Goal: Book appointment/travel/reservation

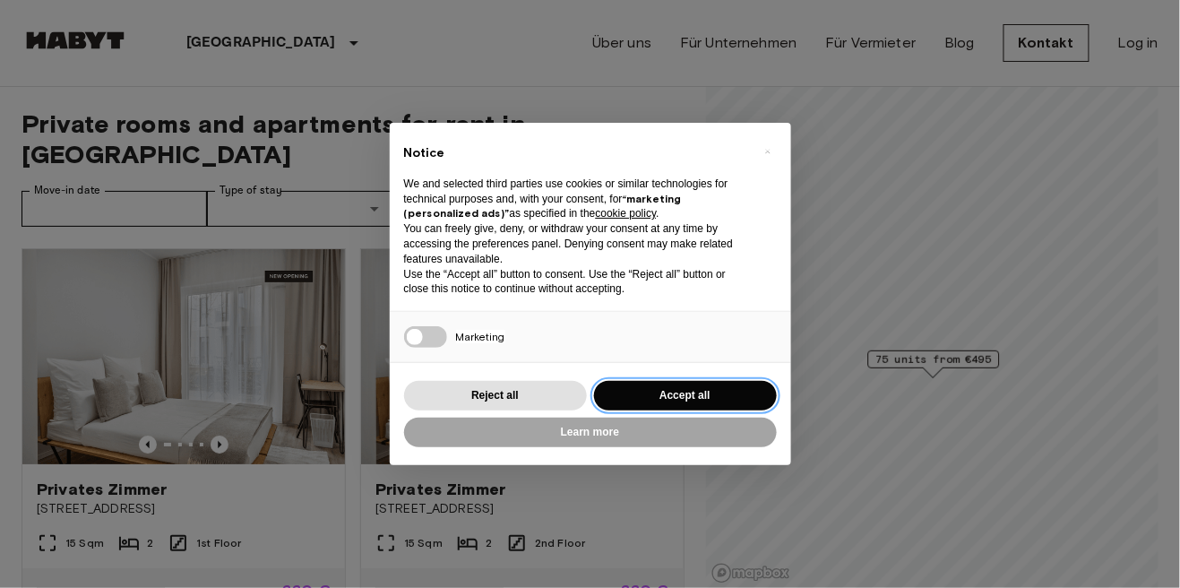
click at [698, 410] on button "Accept all" at bounding box center [685, 396] width 183 height 30
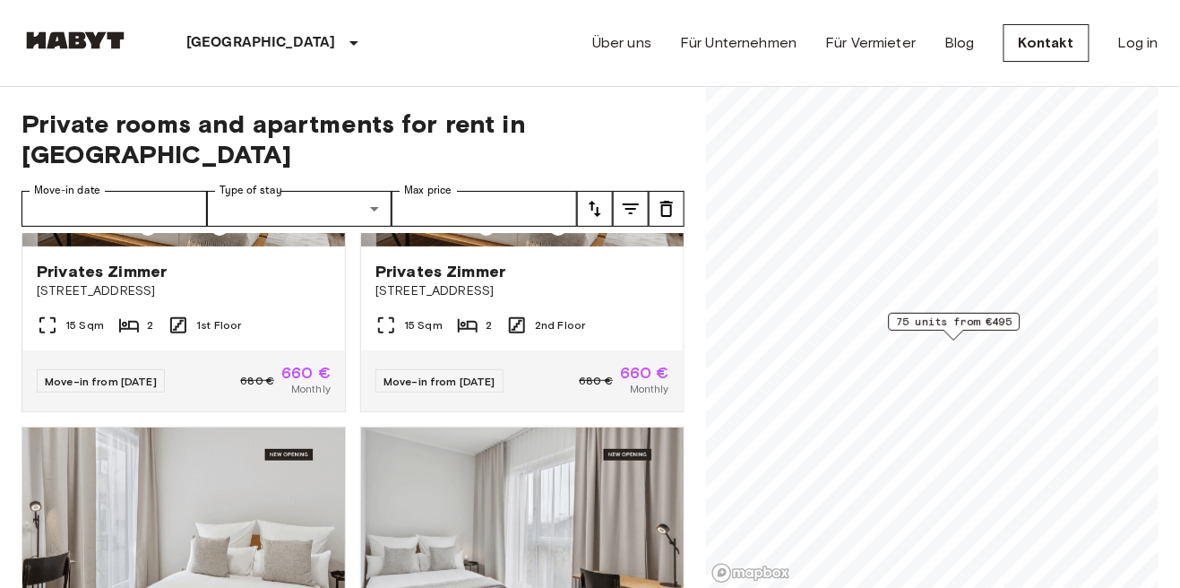
scroll to position [218, 0]
click at [951, 322] on span "75 units from €495" at bounding box center [955, 322] width 116 height 16
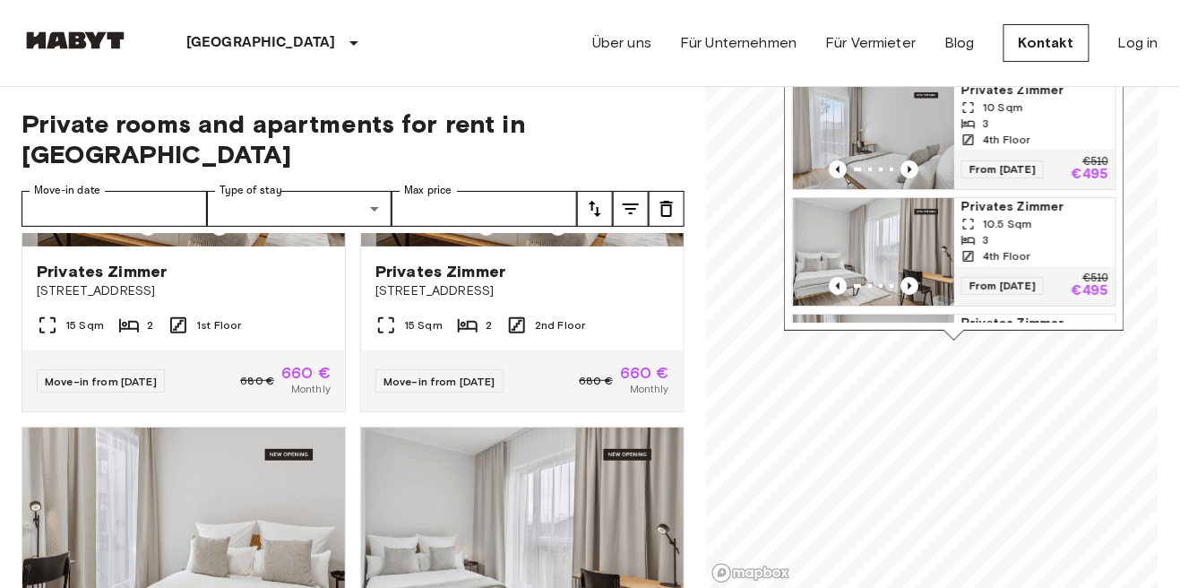
scroll to position [0, 0]
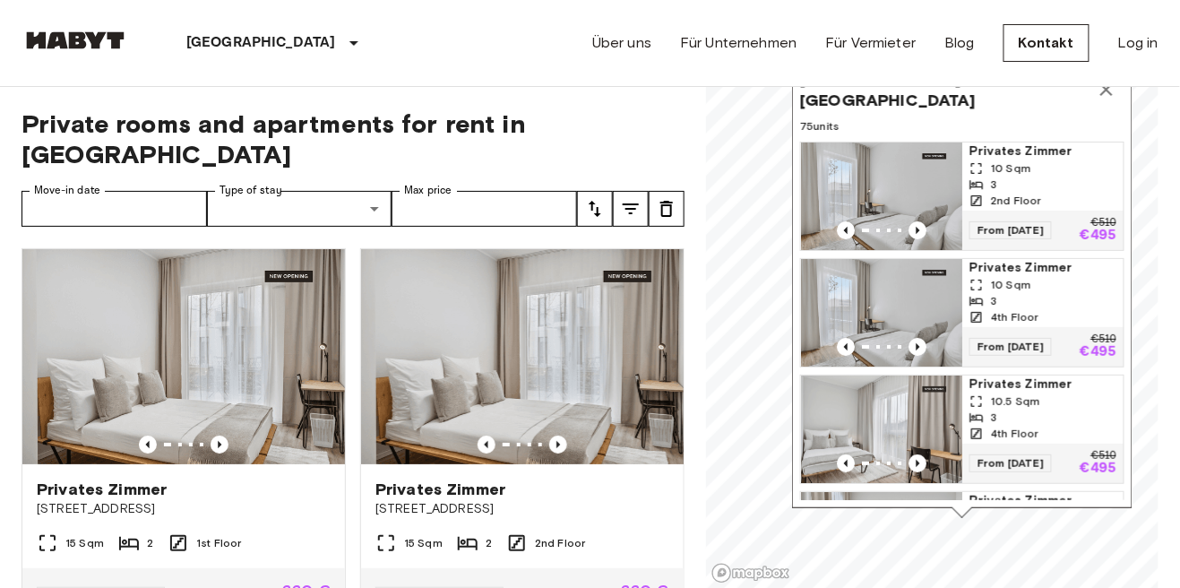
click at [1024, 184] on div "3" at bounding box center [1043, 185] width 147 height 16
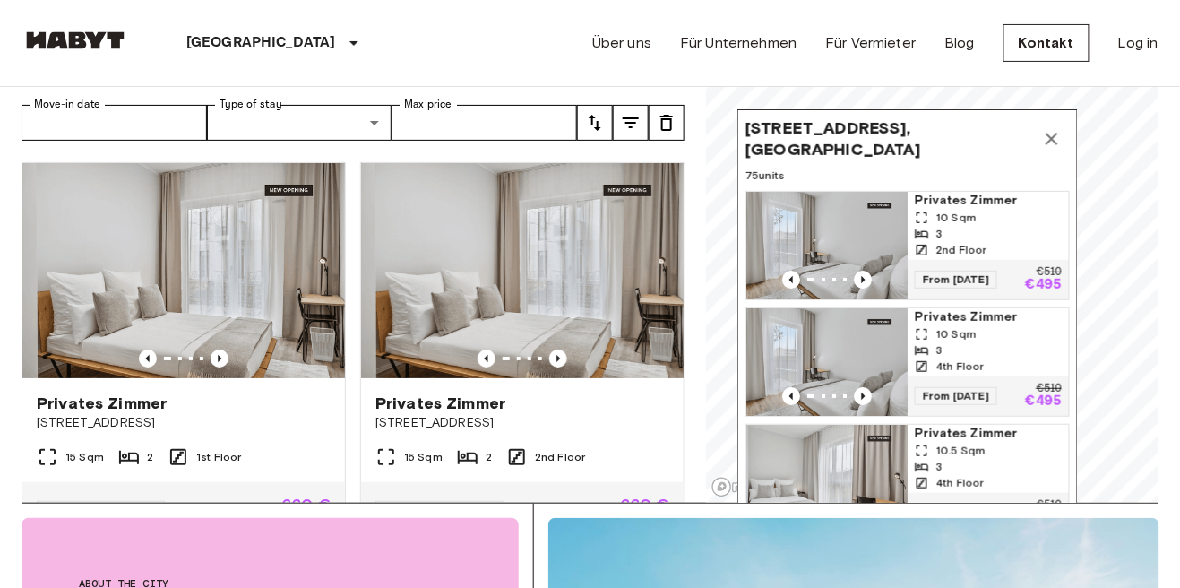
click at [954, 134] on span "[STREET_ADDRESS], [GEOGRAPHIC_DATA]" at bounding box center [890, 138] width 289 height 43
click at [1049, 148] on icon "Map marker" at bounding box center [1052, 139] width 22 height 22
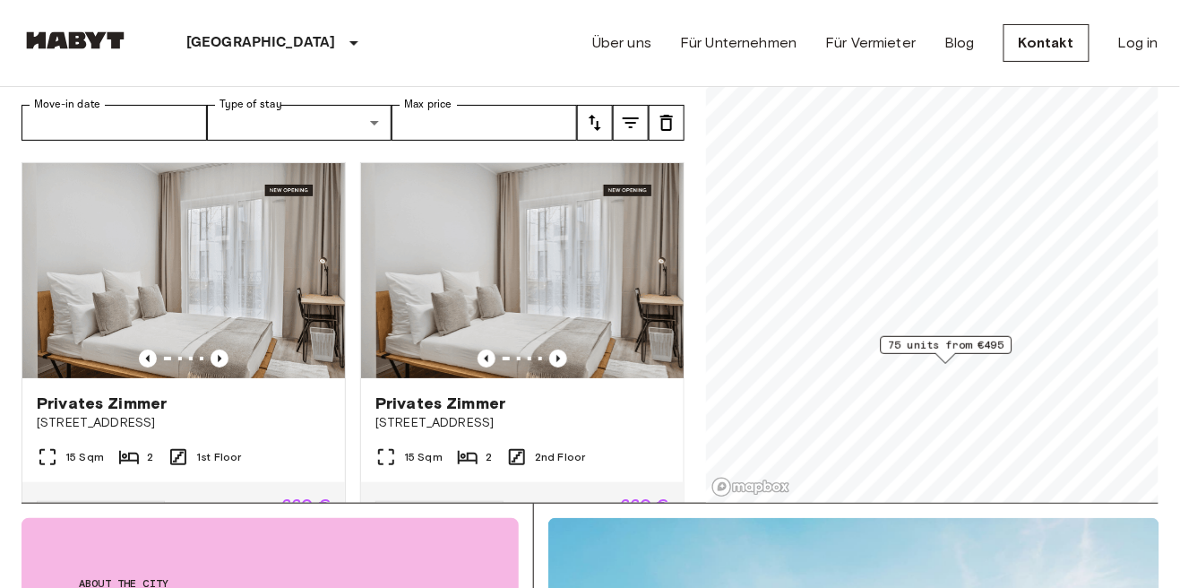
click at [957, 347] on span "75 units from €495" at bounding box center [947, 345] width 116 height 16
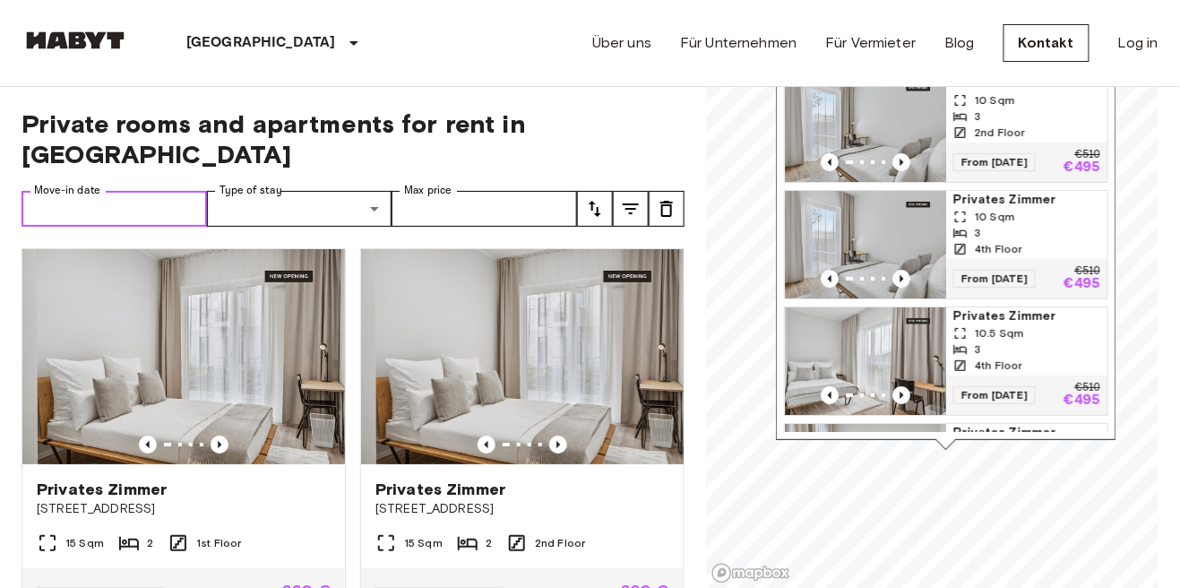
click at [134, 191] on input "Move-in date" at bounding box center [114, 209] width 185 height 36
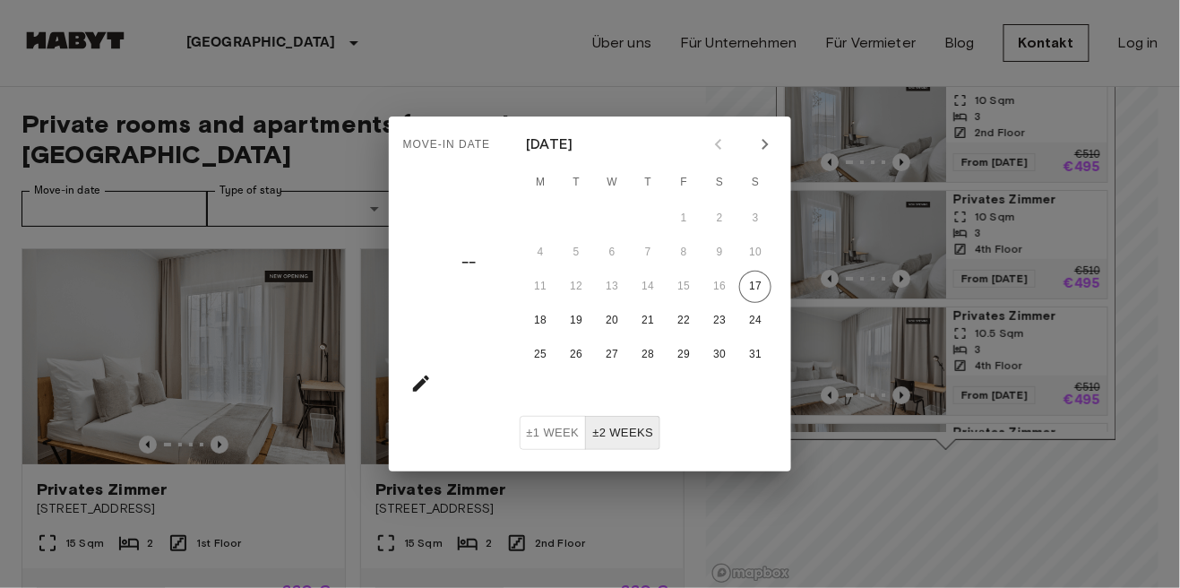
click at [760, 152] on icon "Next month" at bounding box center [766, 145] width 22 height 22
click at [767, 148] on icon "Next month" at bounding box center [766, 145] width 22 height 22
click at [608, 223] on button "1" at bounding box center [612, 219] width 32 height 32
type input "**********"
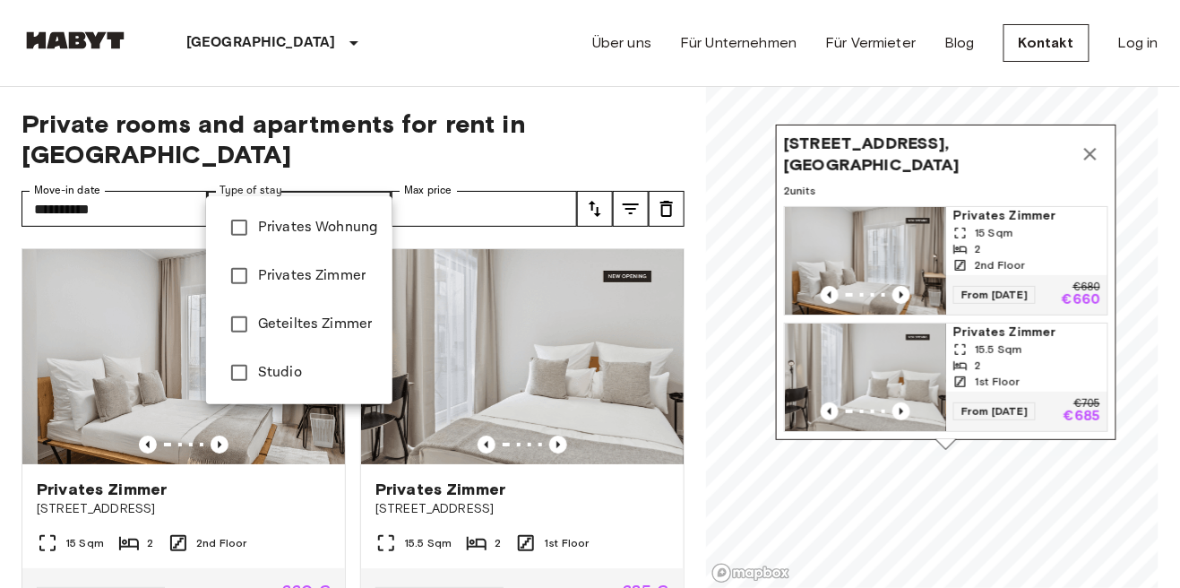
click at [377, 174] on div at bounding box center [590, 294] width 1180 height 588
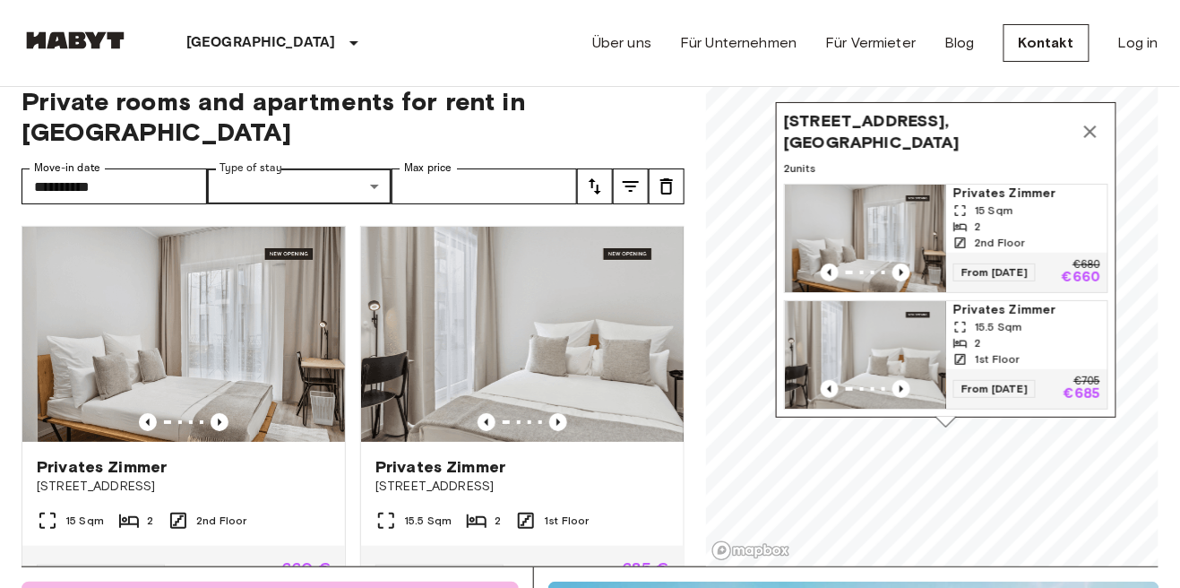
scroll to position [18, 0]
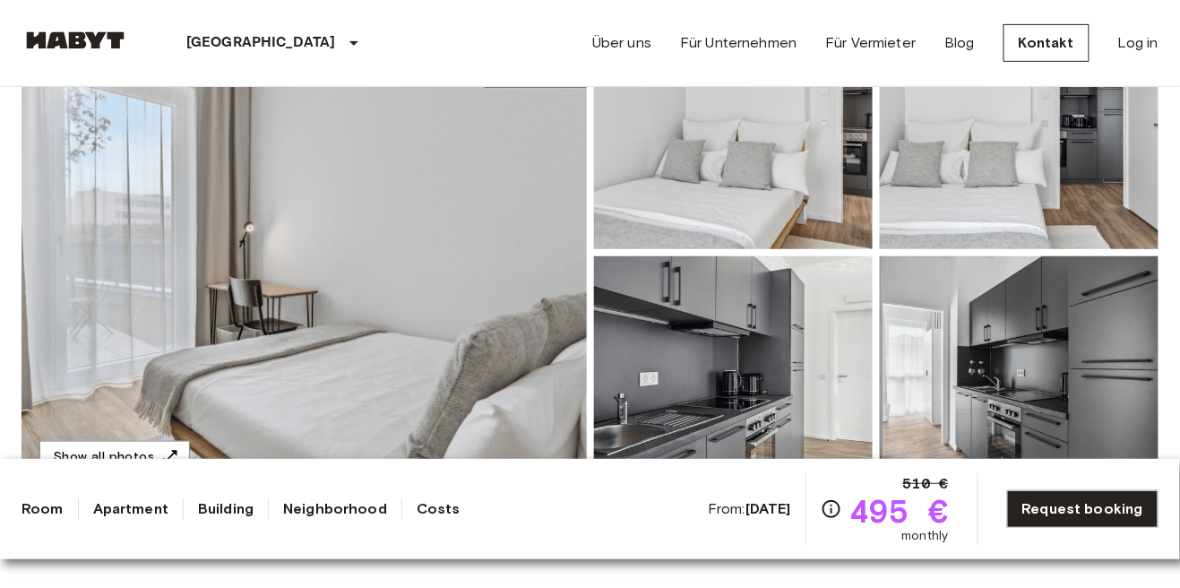
scroll to position [218, 0]
click at [331, 520] on link "Neighborhood" at bounding box center [335, 509] width 104 height 22
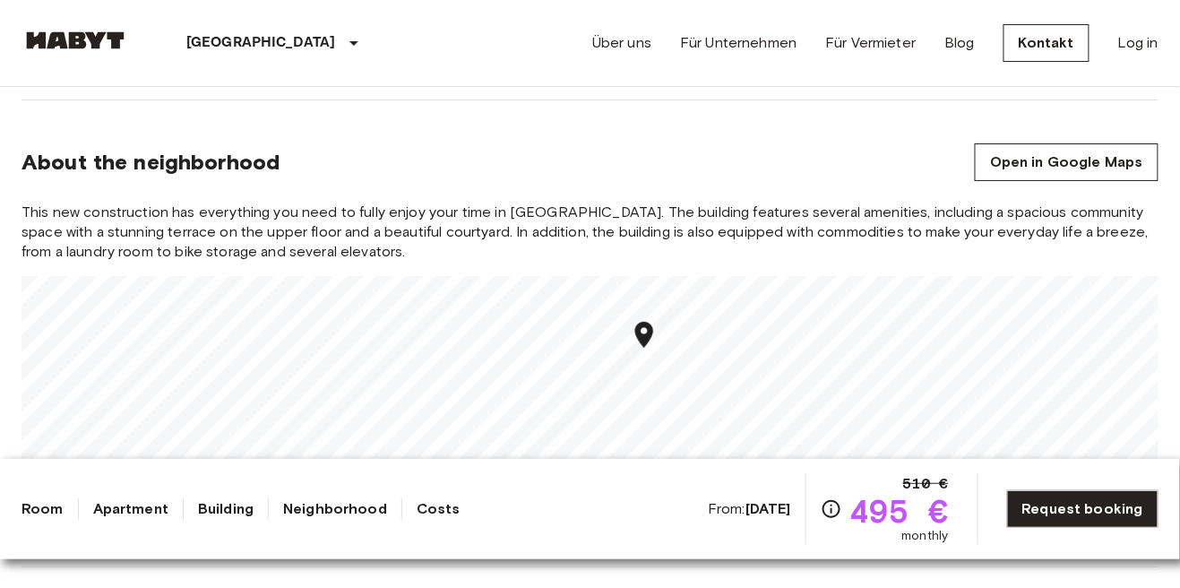
scroll to position [1758, 0]
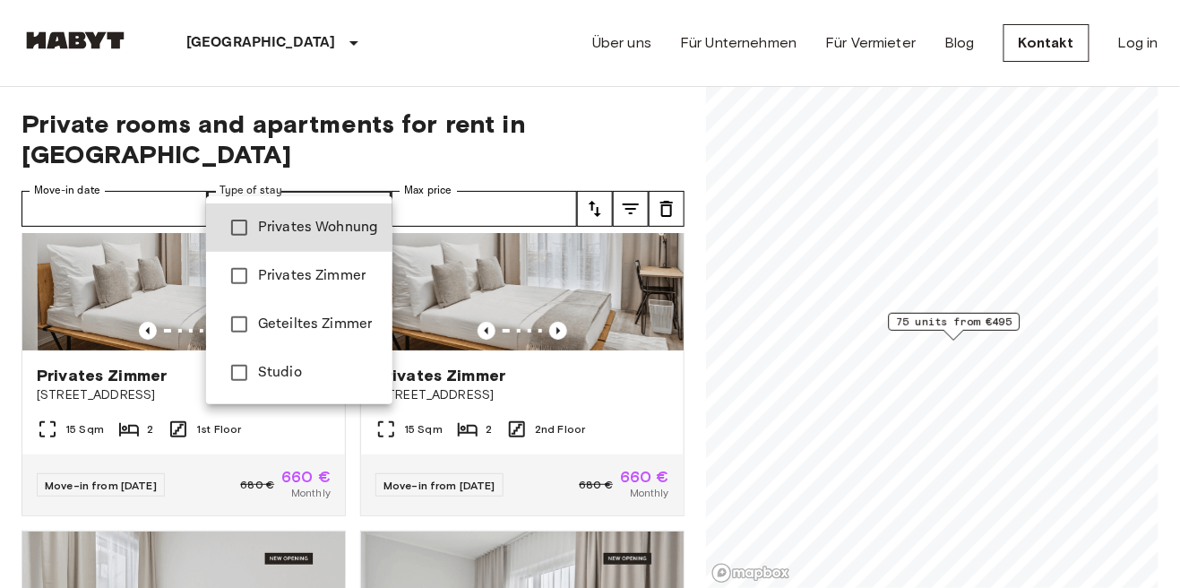
click at [345, 232] on span "Privates Wohnung" at bounding box center [318, 228] width 120 height 22
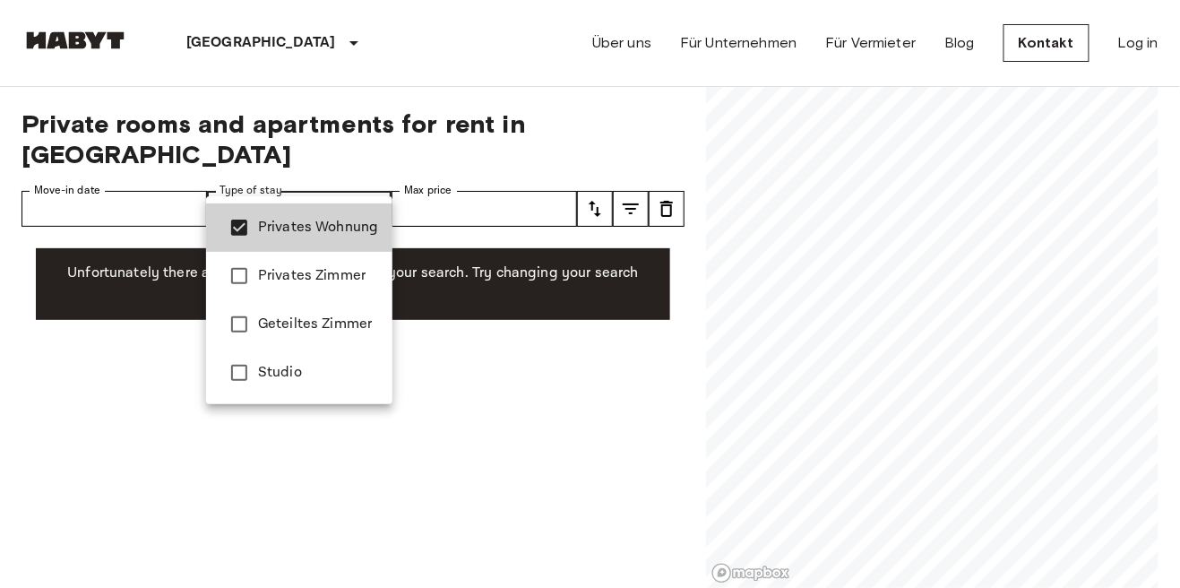
click at [347, 277] on span "Privates Zimmer" at bounding box center [318, 276] width 120 height 22
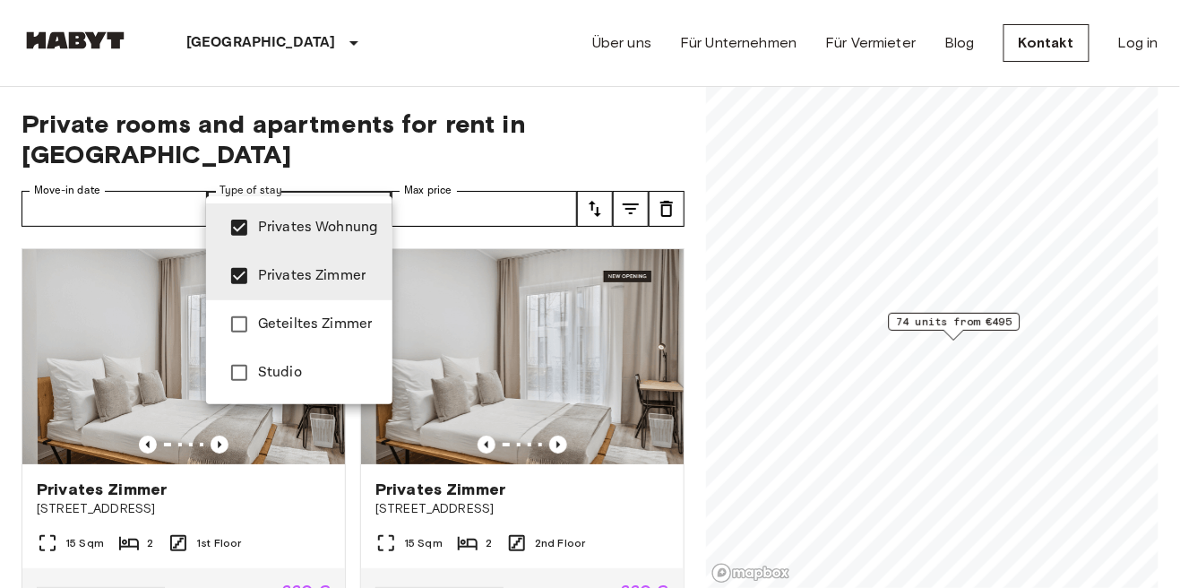
click at [981, 324] on div at bounding box center [590, 294] width 1180 height 588
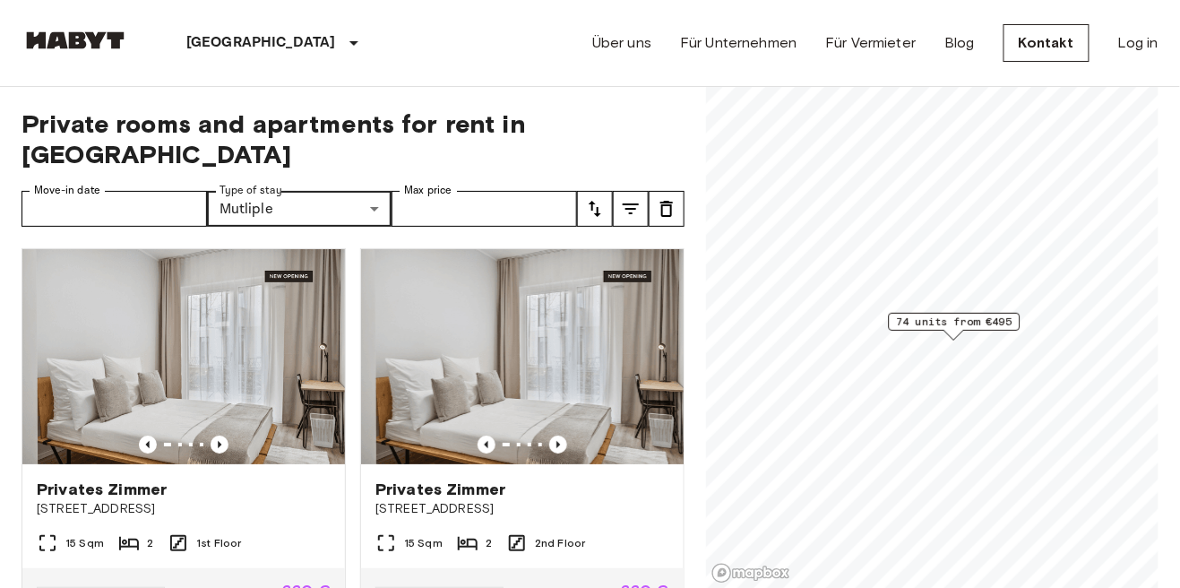
click at [977, 326] on span "74 units from €495" at bounding box center [955, 322] width 116 height 16
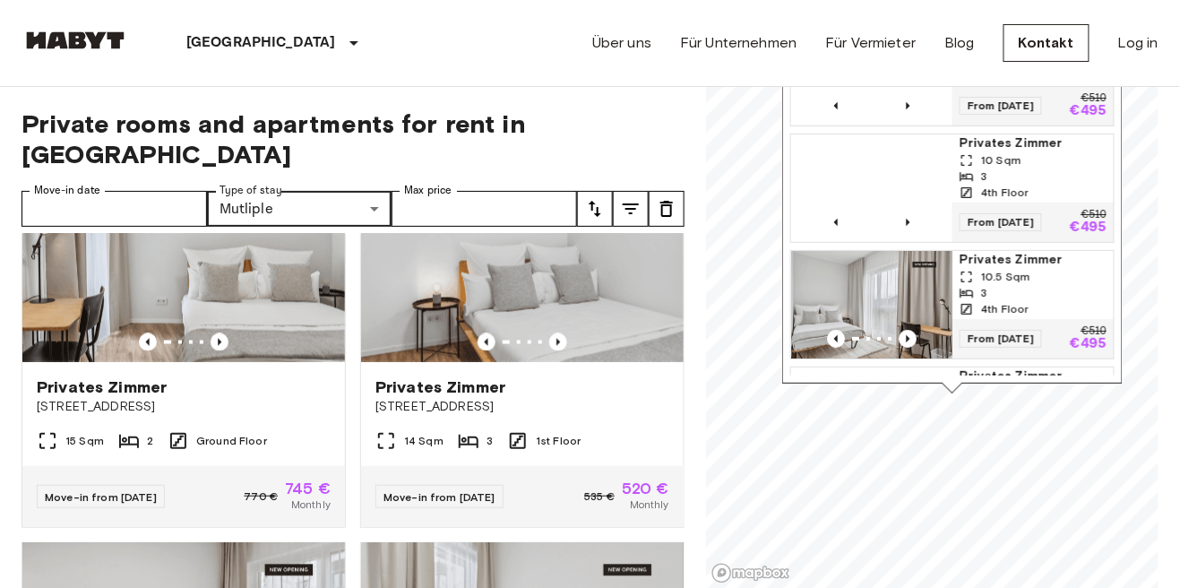
scroll to position [893, 0]
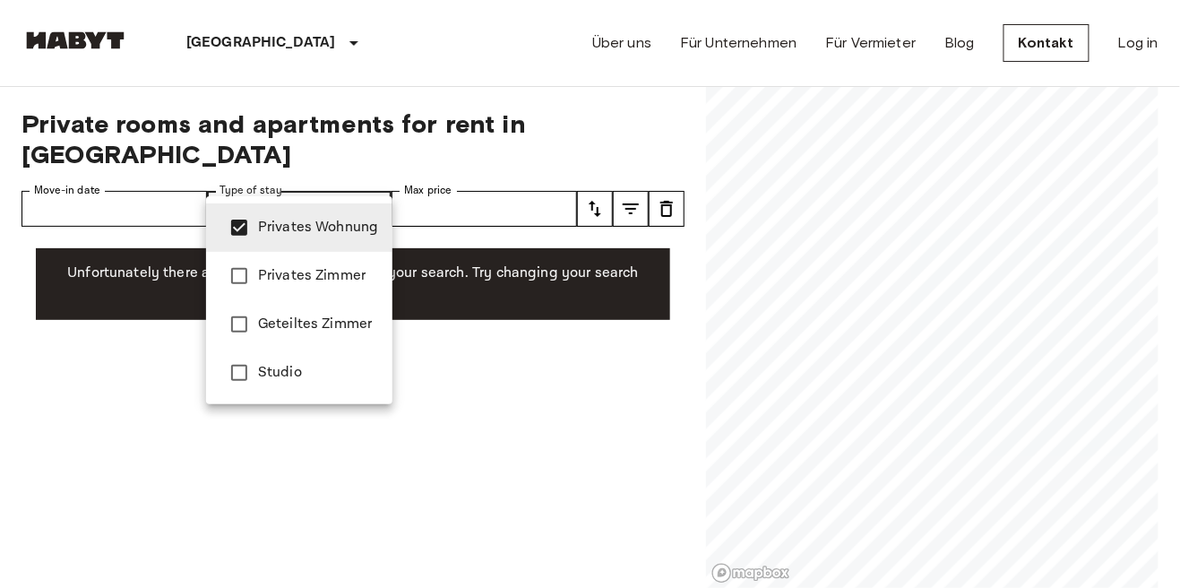
click at [358, 476] on div at bounding box center [590, 294] width 1180 height 588
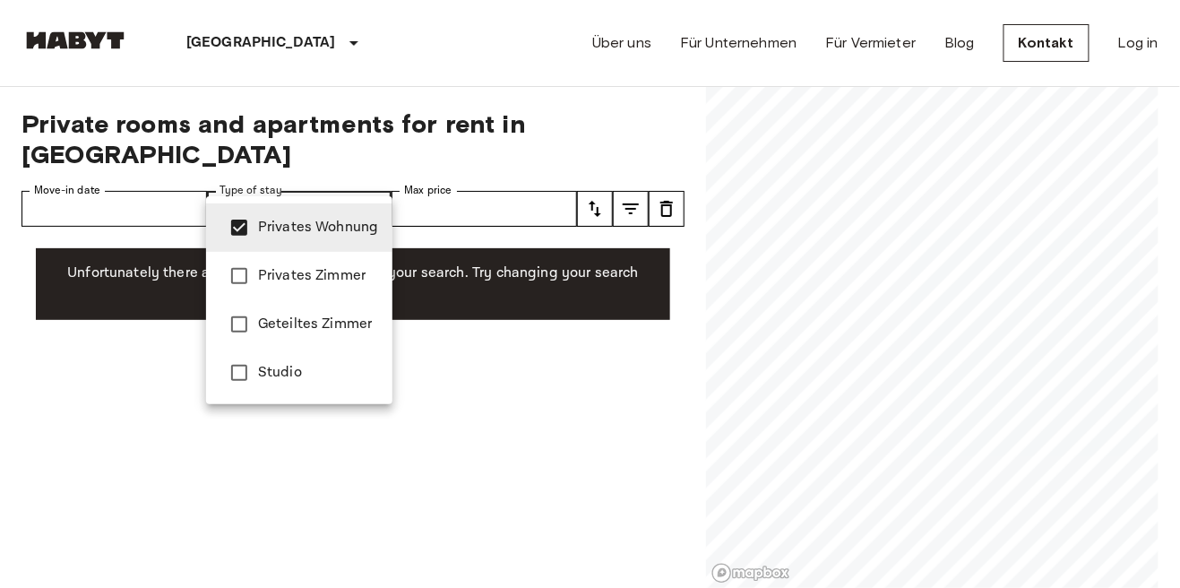
click at [332, 288] on li "Privates Zimmer" at bounding box center [299, 276] width 186 height 48
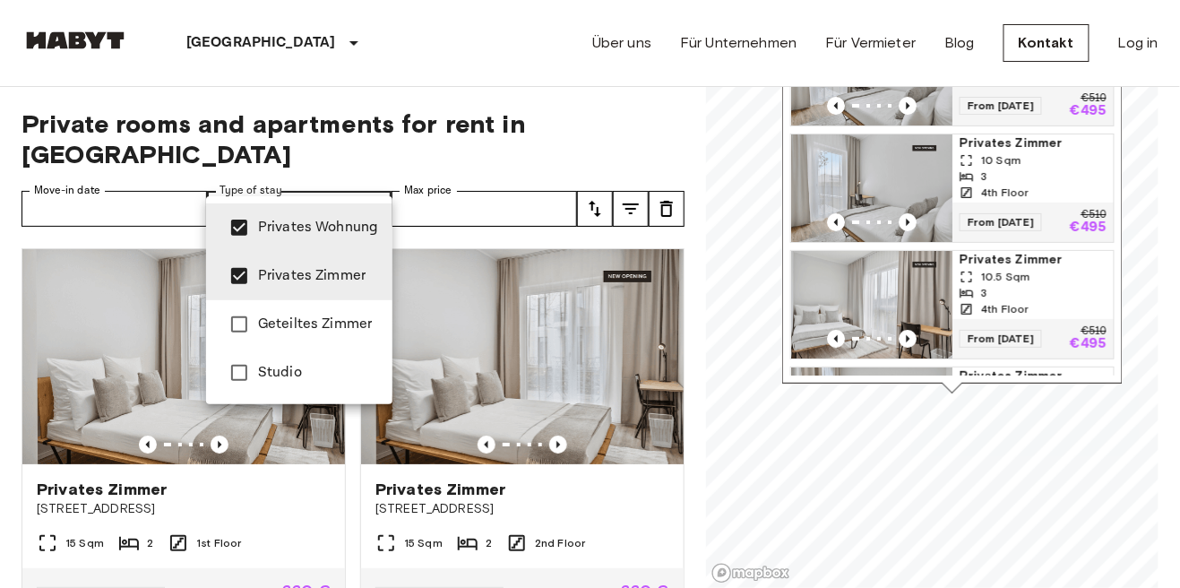
type input "**********"
click at [475, 282] on div at bounding box center [590, 294] width 1180 height 588
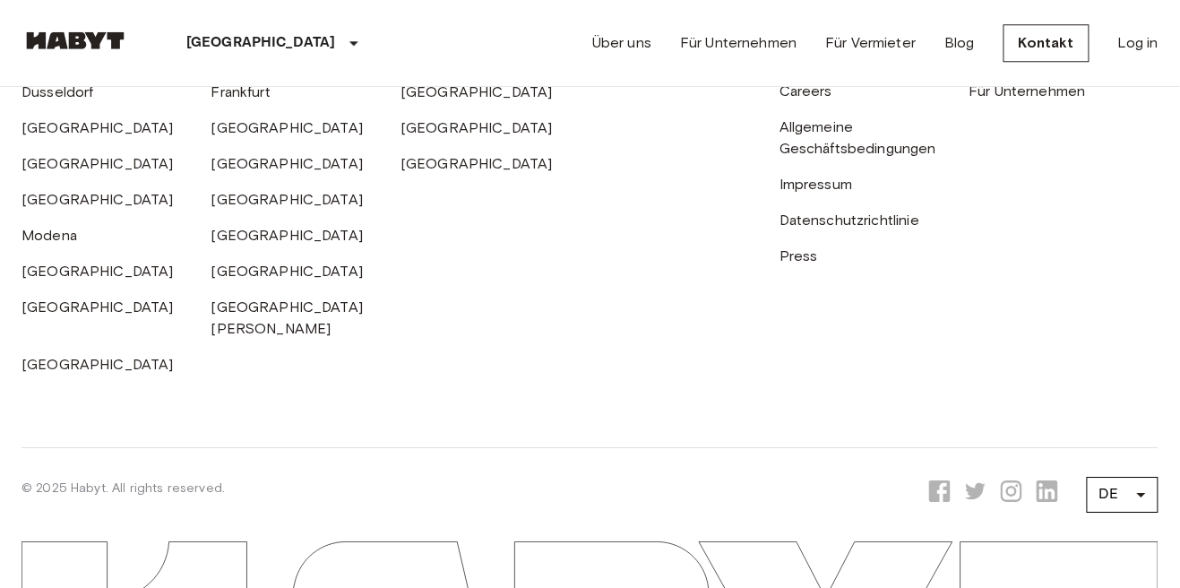
scroll to position [3131, 0]
